Goal: Feedback & Contribution: Leave review/rating

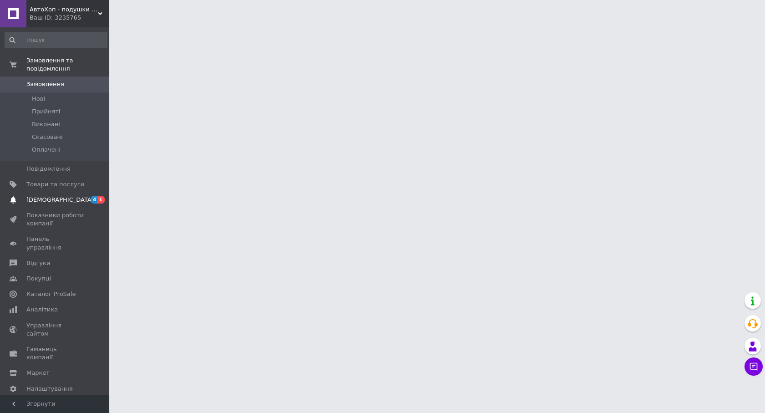
click at [80, 196] on span "[DEMOGRAPHIC_DATA]" at bounding box center [55, 200] width 58 height 8
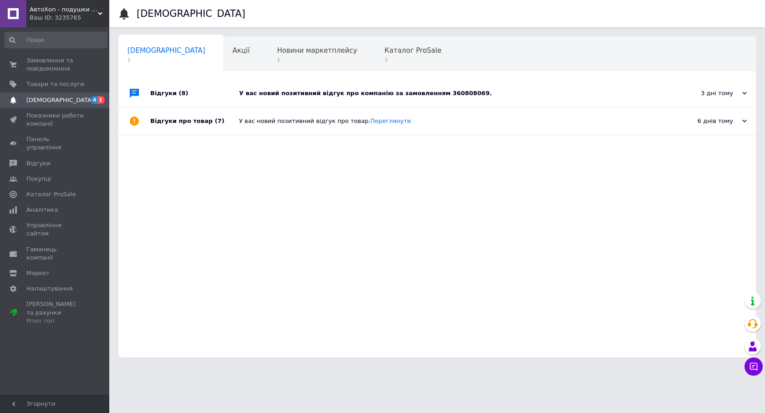
click at [323, 100] on div "У вас новий позитивний відгук про компанію за замовленням 360808069." at bounding box center [447, 93] width 417 height 27
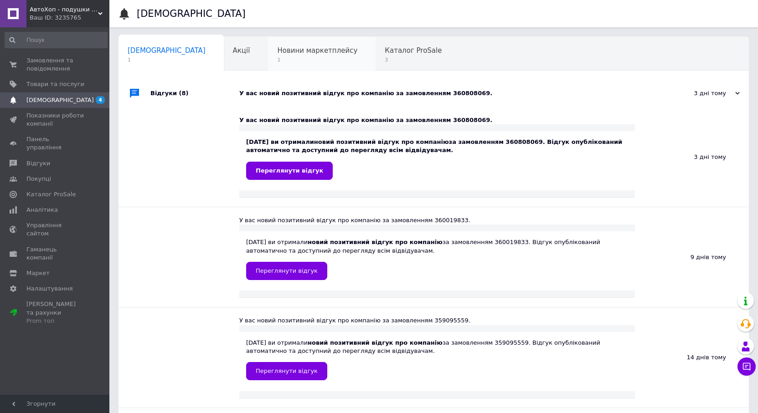
click at [282, 65] on div "Новини маркетплейсу 1" at bounding box center [322, 54] width 108 height 35
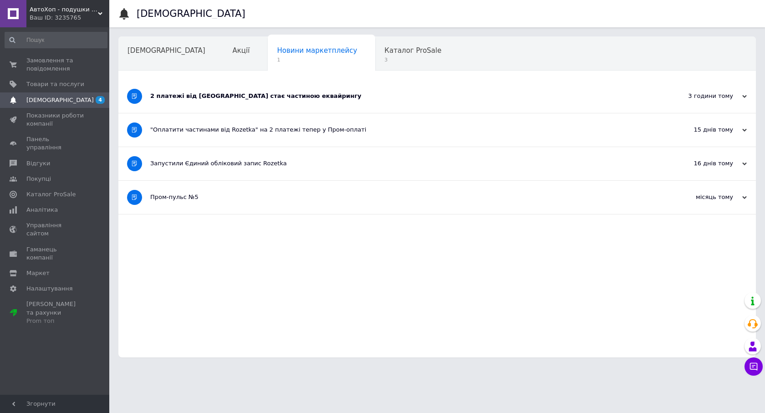
click at [281, 96] on div "2 платежі від [GEOGRAPHIC_DATA] стає частиною еквайрингу" at bounding box center [403, 96] width 506 height 8
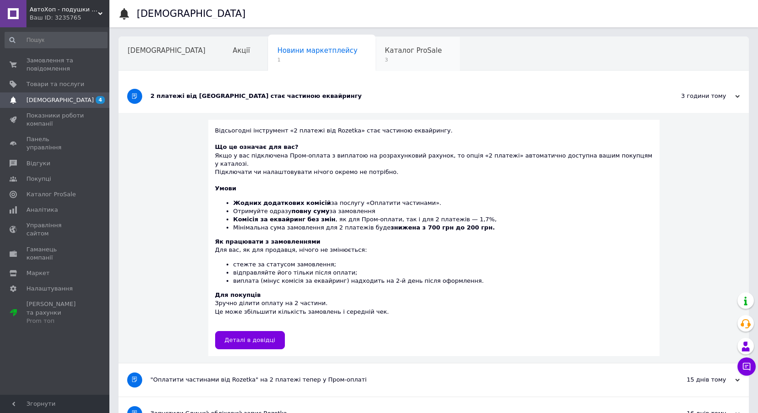
click at [385, 51] on span "Каталог ProSale" at bounding box center [413, 50] width 57 height 8
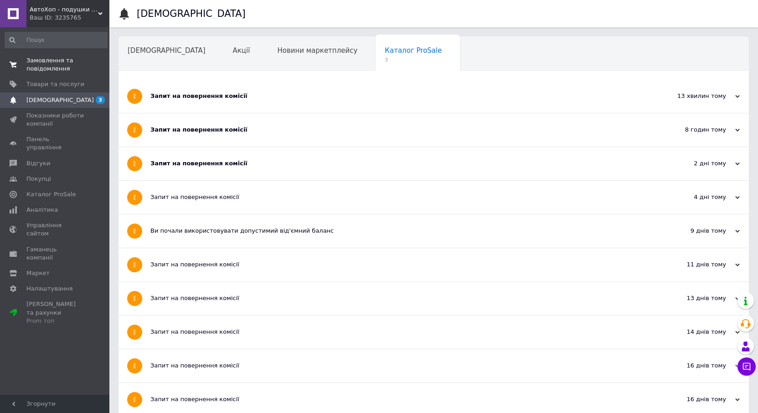
click at [69, 74] on link "Замовлення та повідомлення 0 0" at bounding box center [56, 65] width 112 height 24
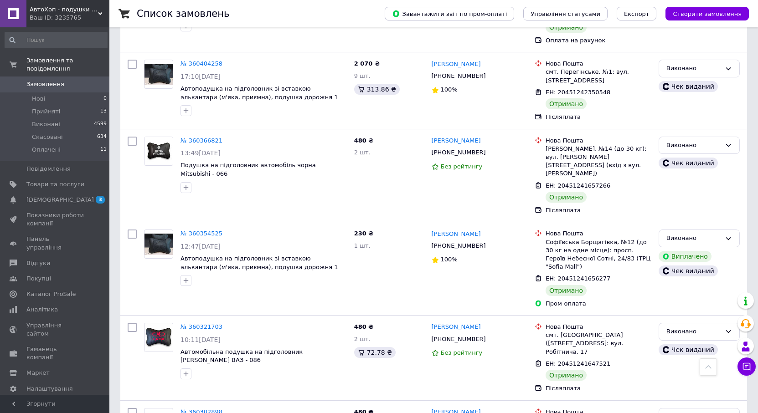
scroll to position [1868, 0]
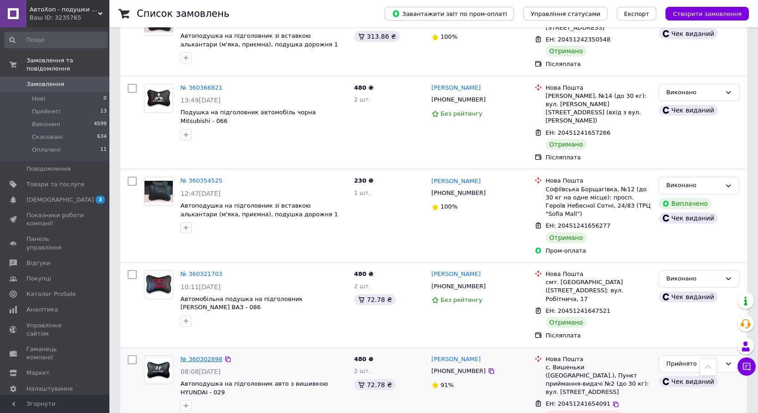
click at [200, 356] on link "№ 360302898" at bounding box center [201, 359] width 42 height 7
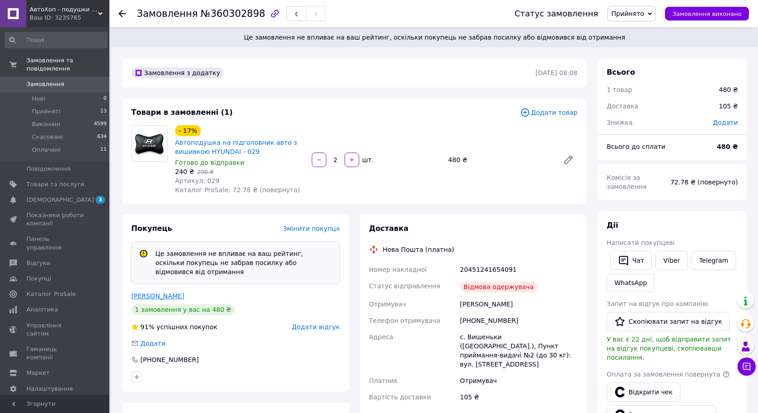
click at [162, 293] on link "[PERSON_NAME]" at bounding box center [157, 296] width 53 height 7
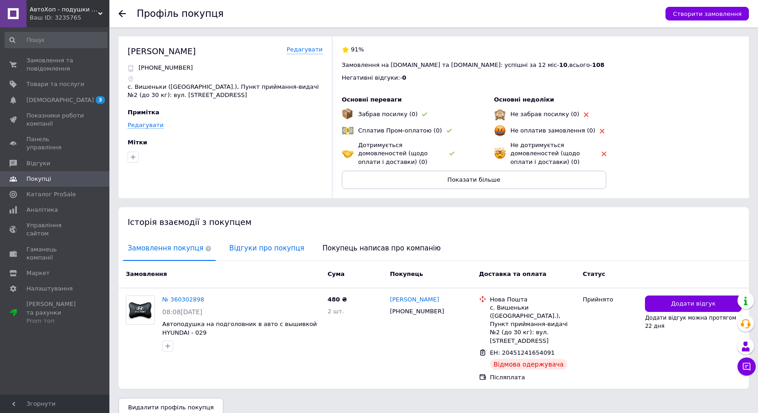
click at [255, 249] on span "Відгуки про покупця" at bounding box center [267, 248] width 84 height 23
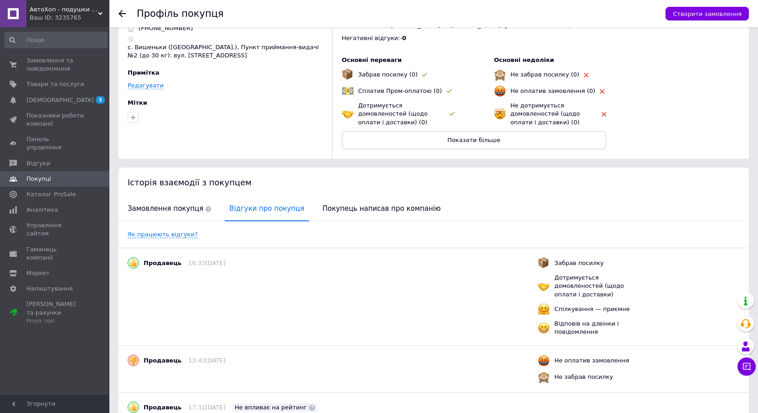
scroll to position [84, 0]
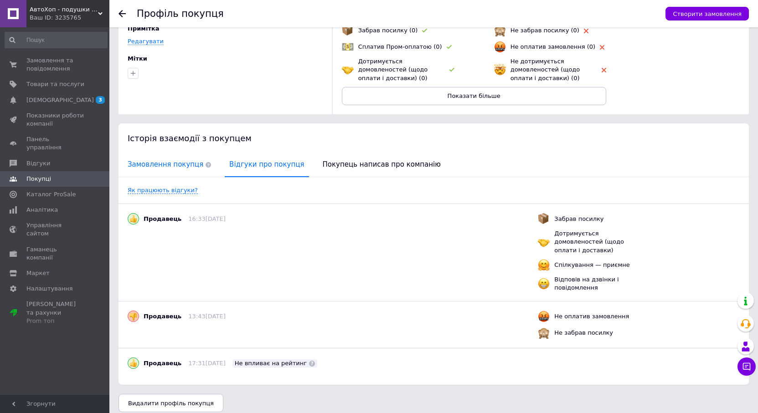
click at [170, 168] on span "Замовлення покупця" at bounding box center [169, 164] width 92 height 23
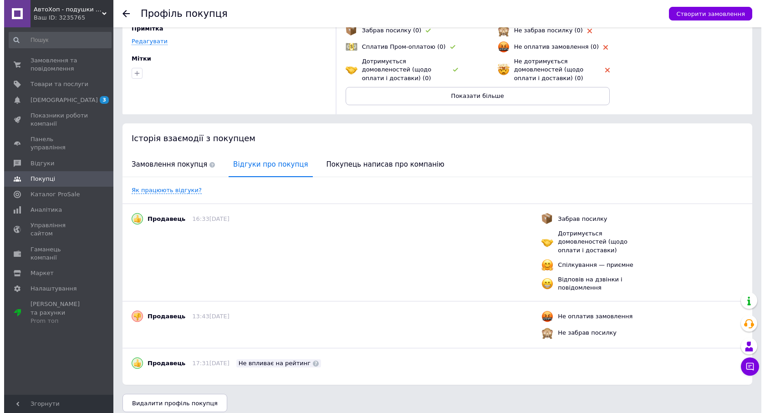
scroll to position [4, 0]
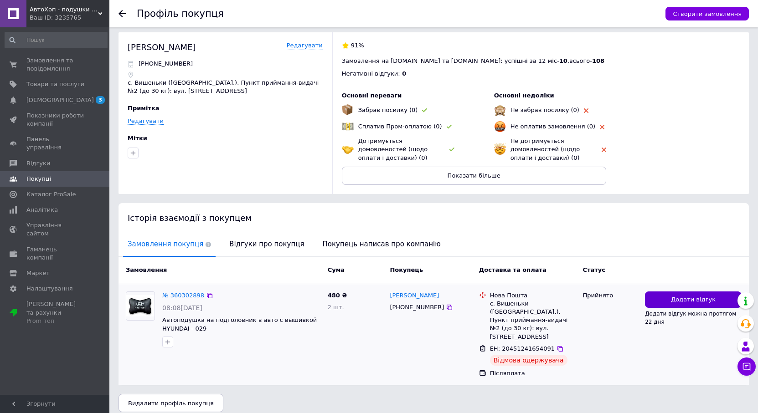
click at [682, 305] on button "Додати відгук" at bounding box center [693, 300] width 97 height 17
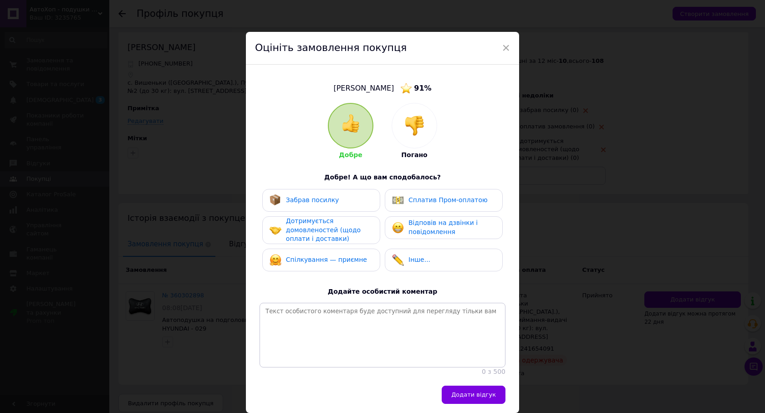
click at [410, 121] on img at bounding box center [415, 126] width 20 height 20
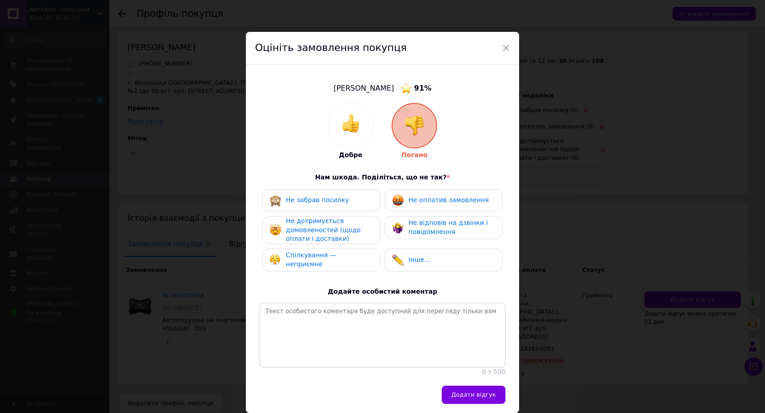
click at [420, 204] on span "Не оплатив замовлення" at bounding box center [449, 199] width 80 height 7
click at [354, 204] on div "Не забрав посилку" at bounding box center [321, 201] width 103 height 12
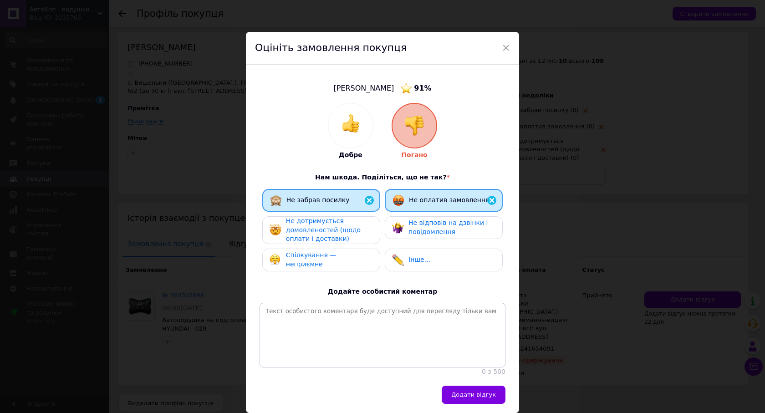
click at [350, 230] on span "Не дотримується домовленостей (щодо оплати і доставки)" at bounding box center [323, 229] width 75 height 25
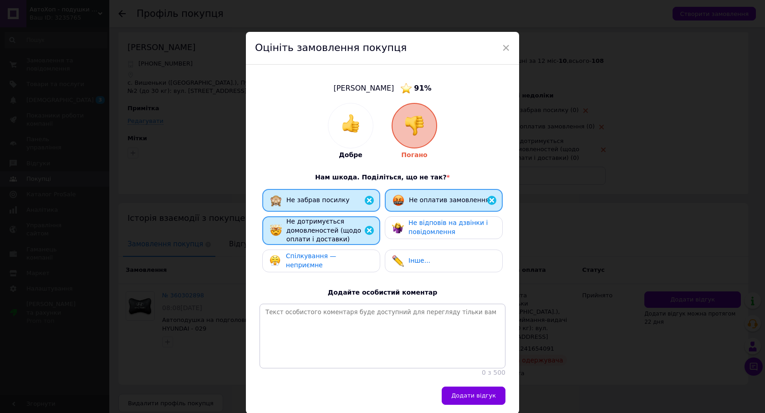
click at [451, 234] on div "Не відповів на дзвінки і повідомлення" at bounding box center [452, 228] width 87 height 18
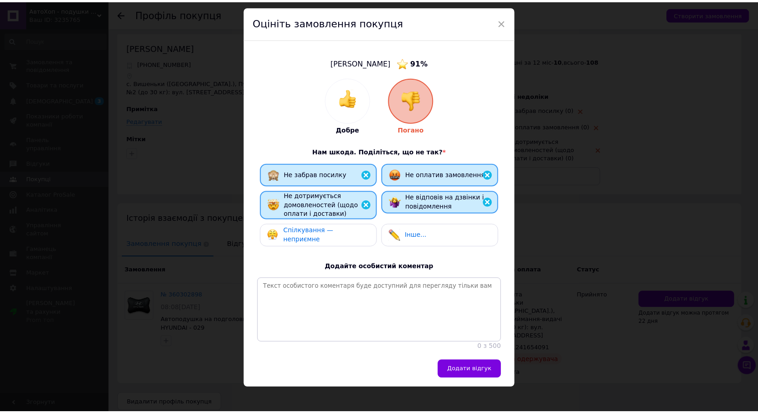
scroll to position [40, 0]
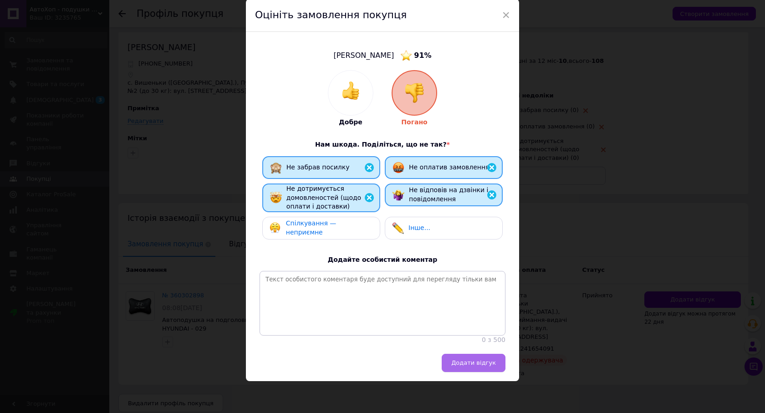
click at [475, 364] on span "Додати відгук" at bounding box center [474, 362] width 45 height 7
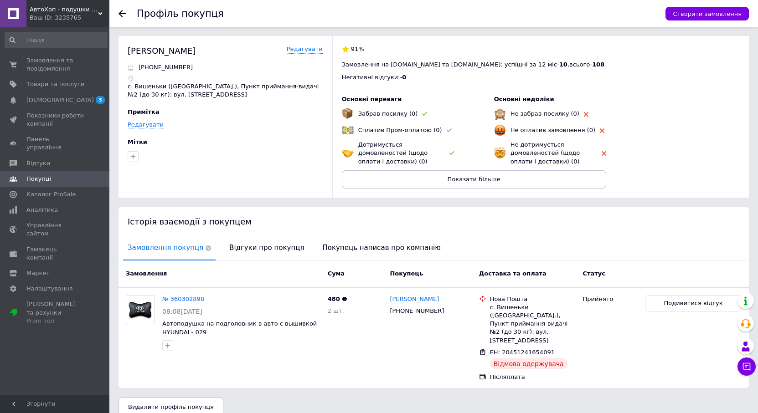
scroll to position [0, 0]
click at [247, 252] on span "Відгуки про покупця" at bounding box center [267, 248] width 84 height 23
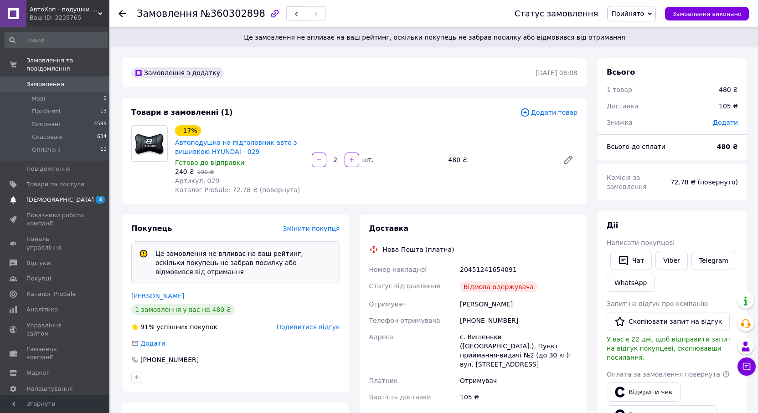
click at [46, 199] on link "[DEMOGRAPHIC_DATA] 3" at bounding box center [56, 199] width 112 height 15
